Goal: Task Accomplishment & Management: Manage account settings

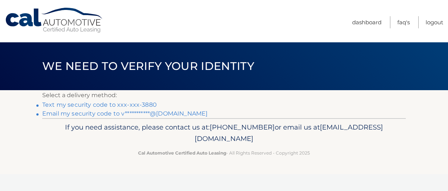
click at [144, 105] on link "Text my security code to xxx-xxx-3880" at bounding box center [99, 104] width 115 height 7
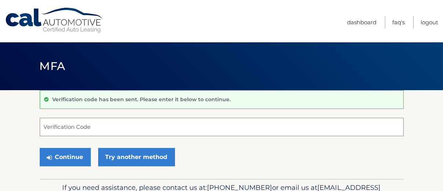
click at [126, 126] on input "Verification Code" at bounding box center [222, 127] width 364 height 18
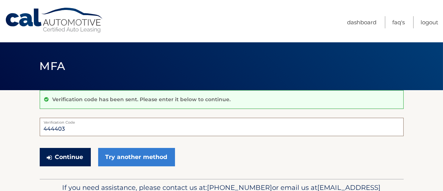
type input "444403"
click at [71, 151] on button "Continue" at bounding box center [65, 157] width 51 height 18
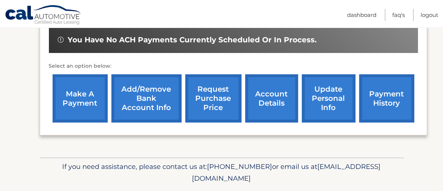
scroll to position [233, 0]
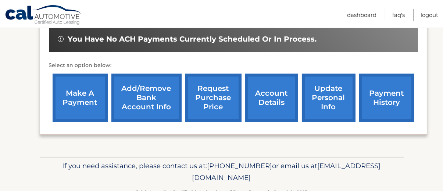
click at [259, 107] on link "account details" at bounding box center [271, 98] width 53 height 48
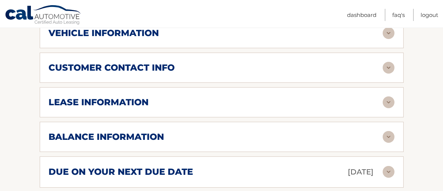
scroll to position [367, 0]
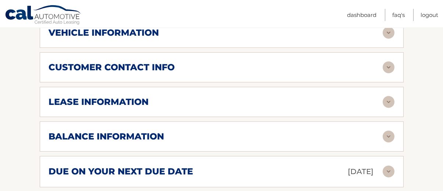
click at [212, 136] on div "balance information" at bounding box center [216, 136] width 334 height 11
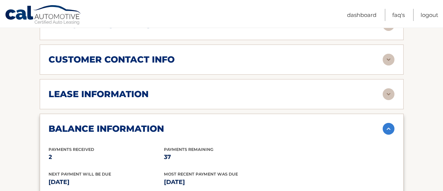
scroll to position [375, 0]
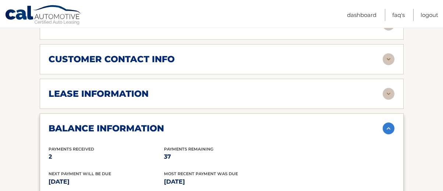
click at [320, 90] on div "lease information" at bounding box center [216, 93] width 334 height 11
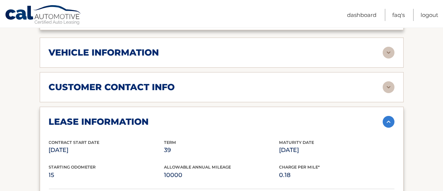
scroll to position [322, 0]
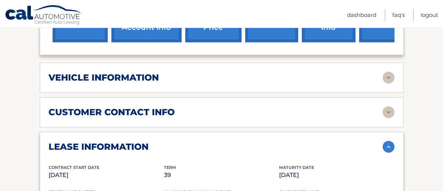
click at [358, 113] on div "customer contact info" at bounding box center [216, 112] width 334 height 11
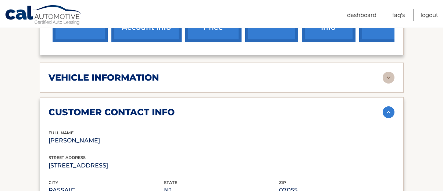
click at [356, 77] on div "vehicle information" at bounding box center [216, 77] width 334 height 11
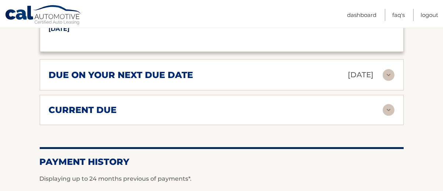
scroll to position [1013, 0]
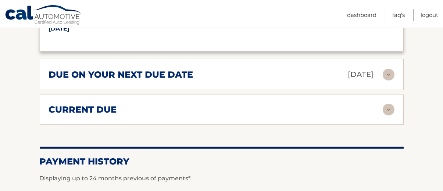
click at [348, 75] on p "Sep 17, 2025" at bounding box center [361, 74] width 26 height 13
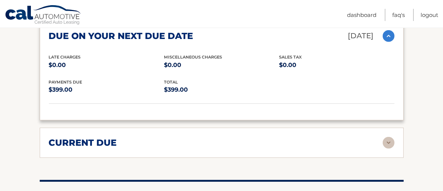
scroll to position [1089, 0]
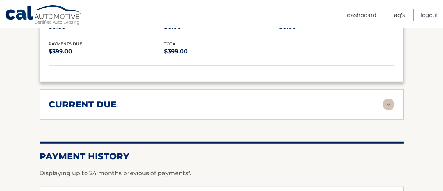
drag, startPoint x: 330, startPoint y: 106, endPoint x: 318, endPoint y: 100, distance: 13.5
click at [318, 100] on div "current due" at bounding box center [216, 104] width 334 height 11
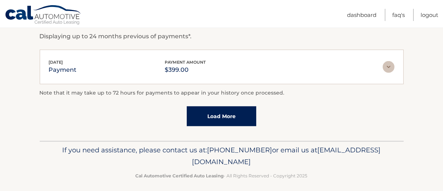
scroll to position [1280, 0]
click at [218, 114] on link "Load More" at bounding box center [221, 117] width 69 height 20
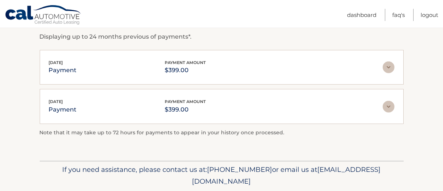
click at [387, 101] on img at bounding box center [389, 107] width 12 height 12
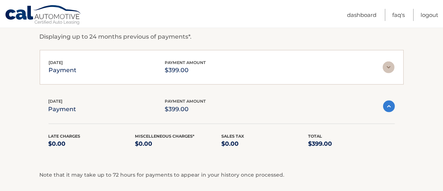
click at [392, 59] on div "Aug 14, 2025 payment payment amount $399.00" at bounding box center [221, 67] width 345 height 17
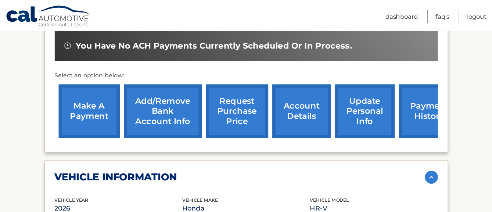
scroll to position [240, 0]
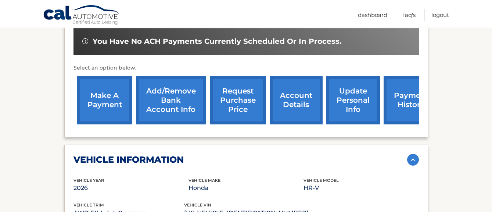
drag, startPoint x: 420, startPoint y: 1, endPoint x: 292, endPoint y: 138, distance: 187.5
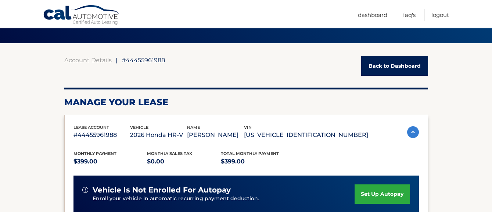
scroll to position [0, 0]
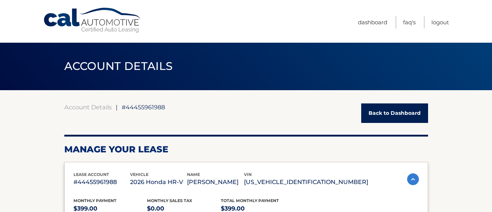
click at [392, 114] on link "Back to Dashboard" at bounding box center [394, 112] width 67 height 19
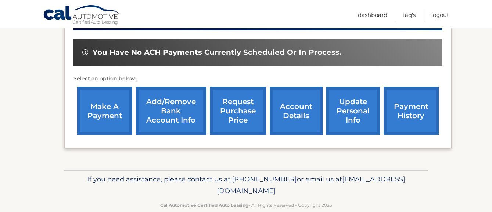
scroll to position [232, 0]
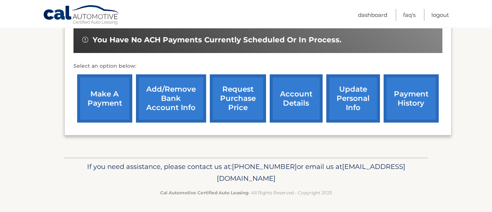
click at [168, 108] on link "Add/Remove bank account info" at bounding box center [171, 98] width 70 height 48
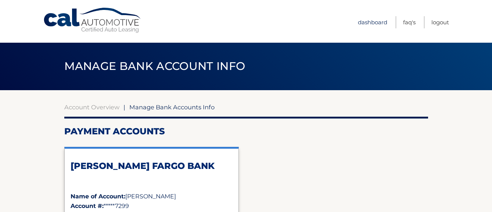
click at [367, 24] on link "Dashboard" at bounding box center [372, 22] width 29 height 12
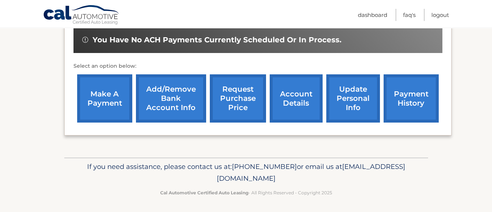
scroll to position [232, 0]
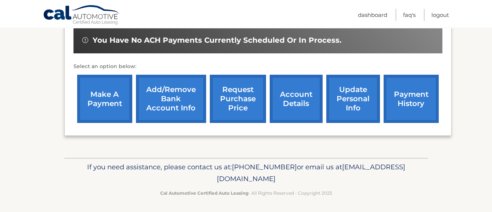
click at [340, 100] on link "update personal info" at bounding box center [353, 99] width 54 height 48
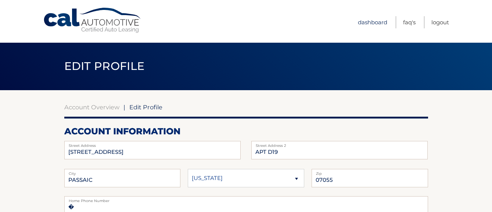
click at [365, 19] on link "Dashboard" at bounding box center [372, 22] width 29 height 12
click at [366, 23] on link "Dashboard" at bounding box center [372, 22] width 29 height 12
click at [364, 19] on link "Dashboard" at bounding box center [372, 22] width 29 height 12
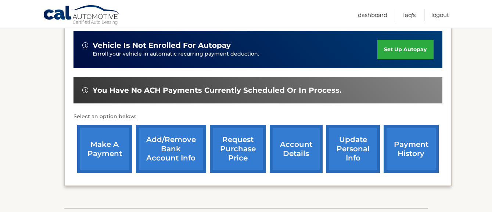
scroll to position [182, 0]
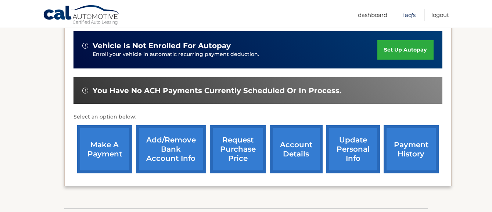
click at [408, 15] on link "FAQ's" at bounding box center [409, 15] width 12 height 12
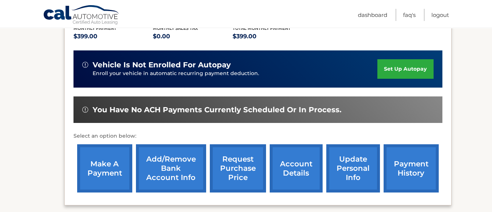
scroll to position [163, 0]
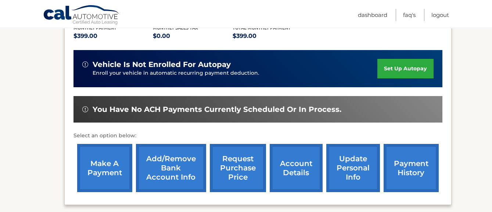
click at [161, 174] on link "Add/Remove bank account info" at bounding box center [171, 168] width 70 height 48
click at [105, 165] on link "make a payment" at bounding box center [104, 168] width 55 height 48
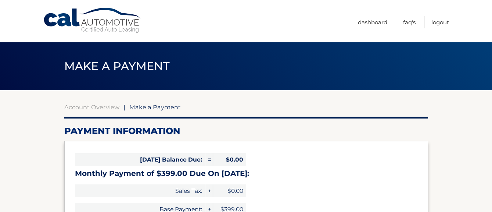
select select "MTY1OTYyYjUtY2IwZS00OGI3LTlhNjUtZjMxODI2ZDdhYzA5"
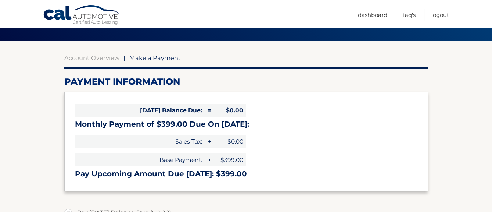
scroll to position [49, 0]
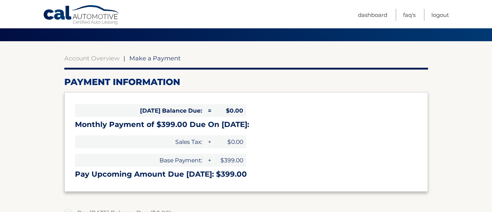
click at [249, 129] on div "[DATE] Balance Due: = $0.00 Monthly Payment of $399.00 Due On [DATE]: Sales Tax…" at bounding box center [246, 141] width 364 height 99
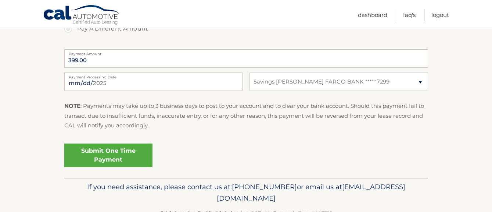
scroll to position [313, 0]
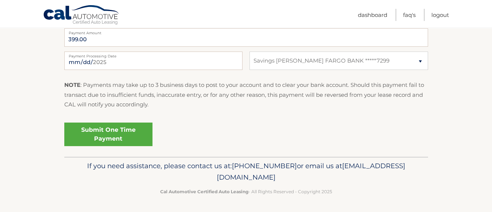
click at [249, 129] on div "Submit One Time Payment" at bounding box center [246, 132] width 364 height 26
click at [402, 58] on select "Select Bank Account Savings WELLS FARGO BANK *****7299" at bounding box center [339, 60] width 178 height 18
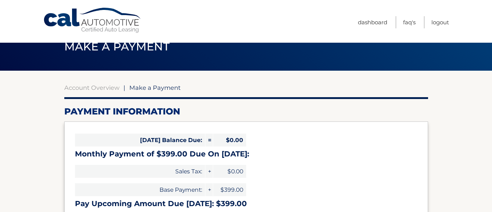
scroll to position [0, 0]
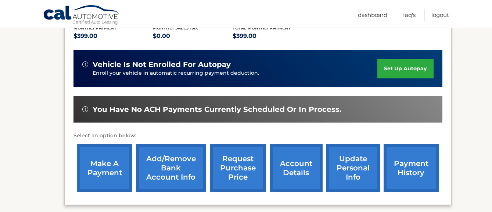
click at [290, 174] on link "account details" at bounding box center [296, 168] width 53 height 48
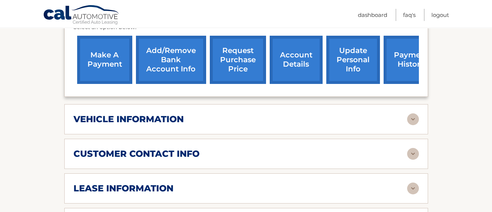
scroll to position [282, 0]
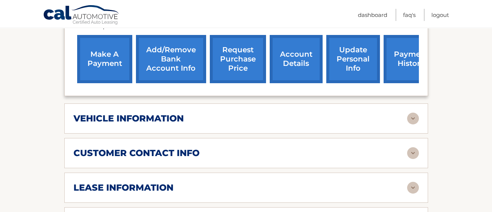
drag, startPoint x: 252, startPoint y: 141, endPoint x: 226, endPoint y: 114, distance: 37.7
click at [226, 114] on div "vehicle information" at bounding box center [241, 118] width 334 height 11
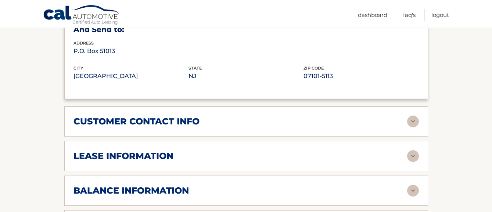
scroll to position [491, 0]
click at [227, 116] on div "customer contact info" at bounding box center [241, 120] width 334 height 11
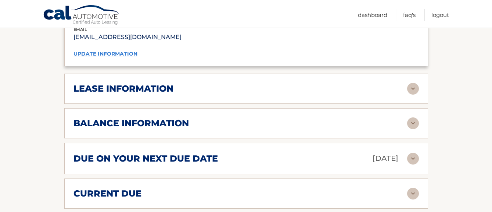
scroll to position [701, 0]
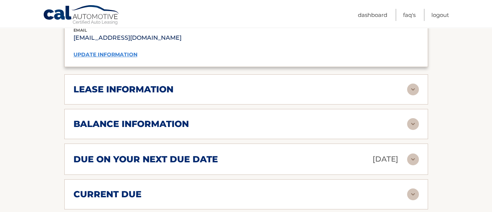
click at [229, 84] on div "lease information" at bounding box center [241, 89] width 334 height 11
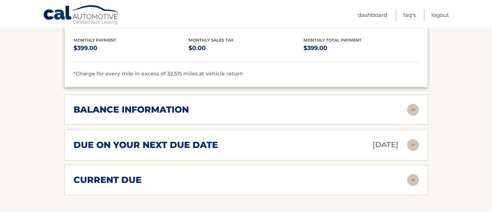
scroll to position [855, 0]
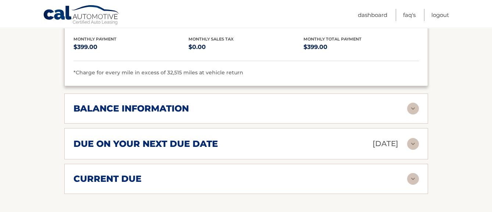
click at [226, 105] on div "balance information" at bounding box center [241, 108] width 334 height 11
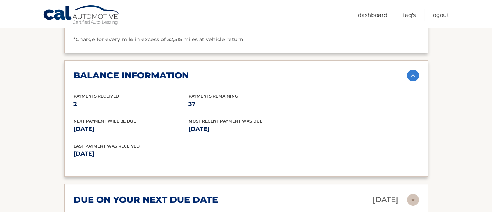
scroll to position [888, 0]
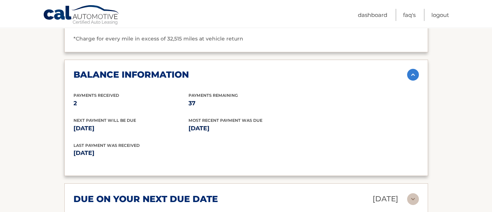
click at [412, 70] on img at bounding box center [413, 75] width 12 height 12
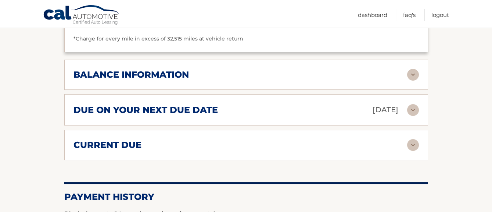
click at [279, 103] on div "due on your next due date [DATE]" at bounding box center [241, 109] width 334 height 13
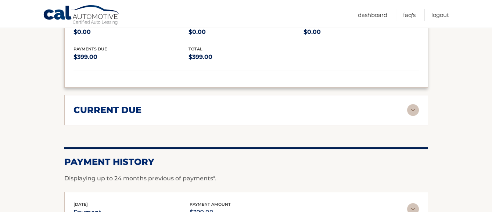
scroll to position [998, 0]
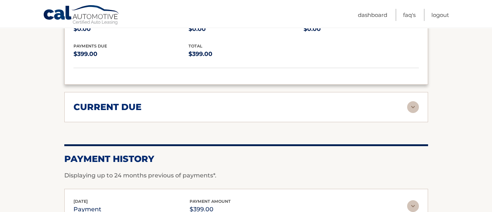
click at [277, 103] on div "current due" at bounding box center [241, 106] width 334 height 11
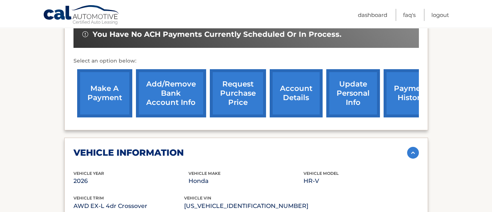
scroll to position [247, 0]
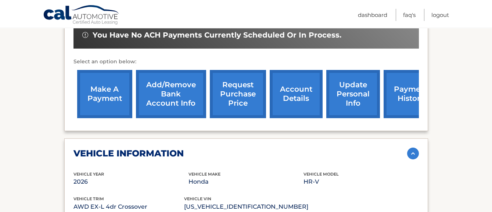
click at [393, 94] on link "payment history" at bounding box center [411, 94] width 55 height 48
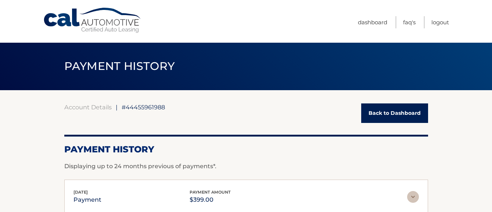
click at [142, 107] on span "#44455961988" at bounding box center [143, 106] width 43 height 7
click at [369, 115] on link "Back to Dashboard" at bounding box center [394, 112] width 67 height 19
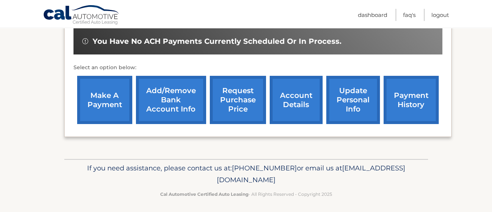
scroll to position [232, 0]
